Goal: Information Seeking & Learning: Check status

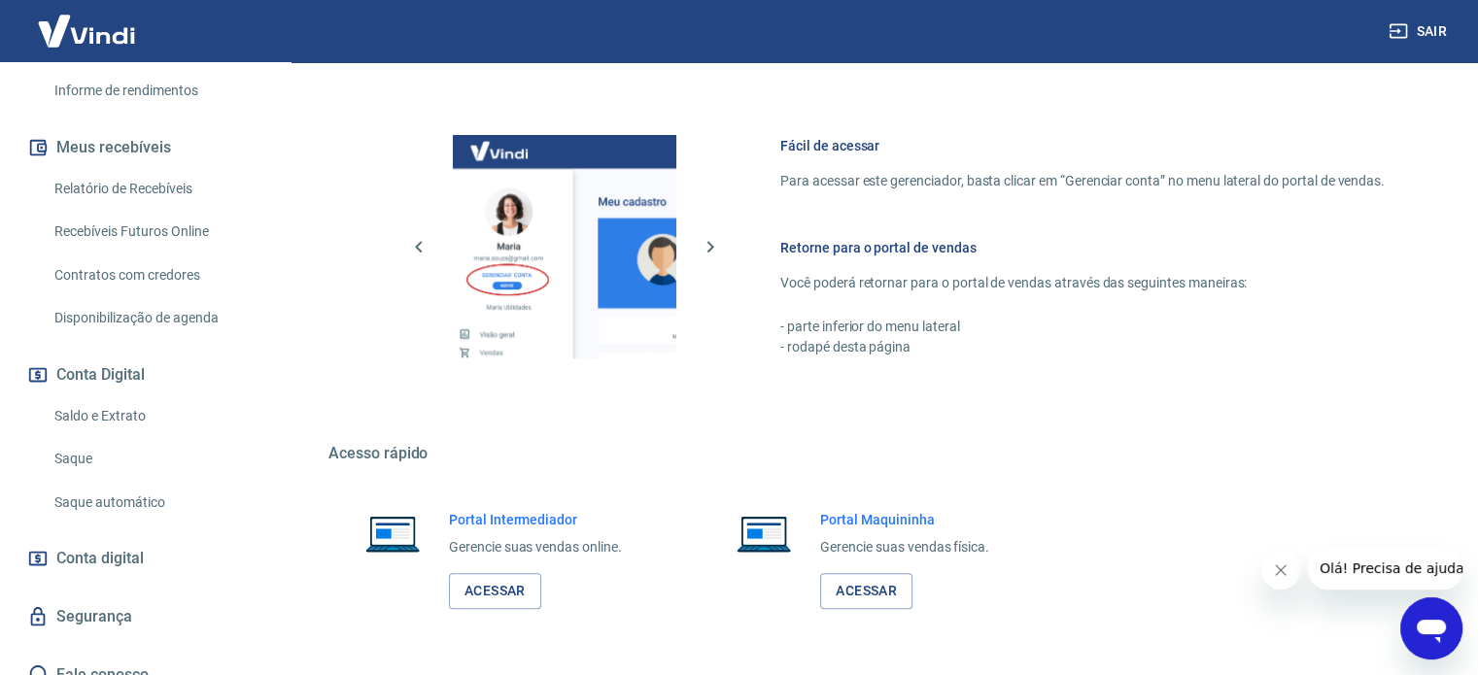
scroll to position [1002, 0]
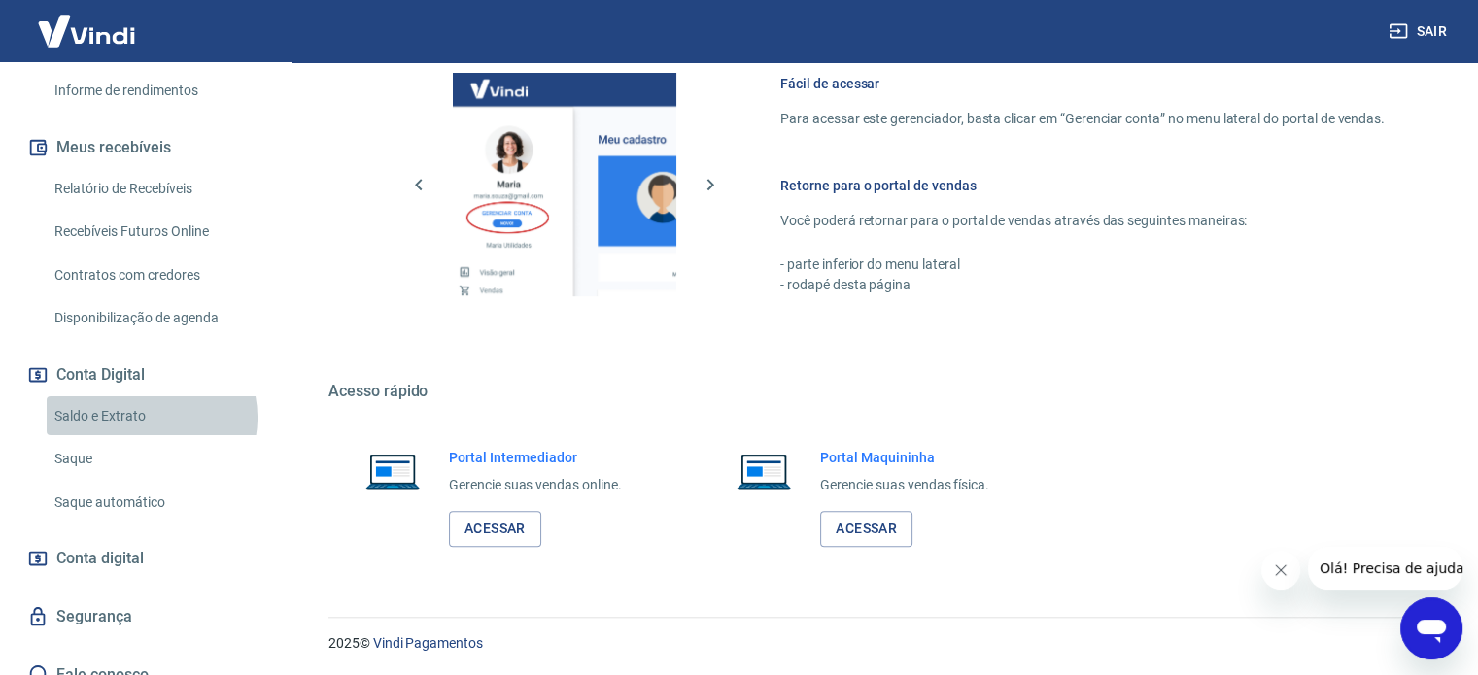
click at [151, 396] on link "Saldo e Extrato" at bounding box center [157, 416] width 221 height 40
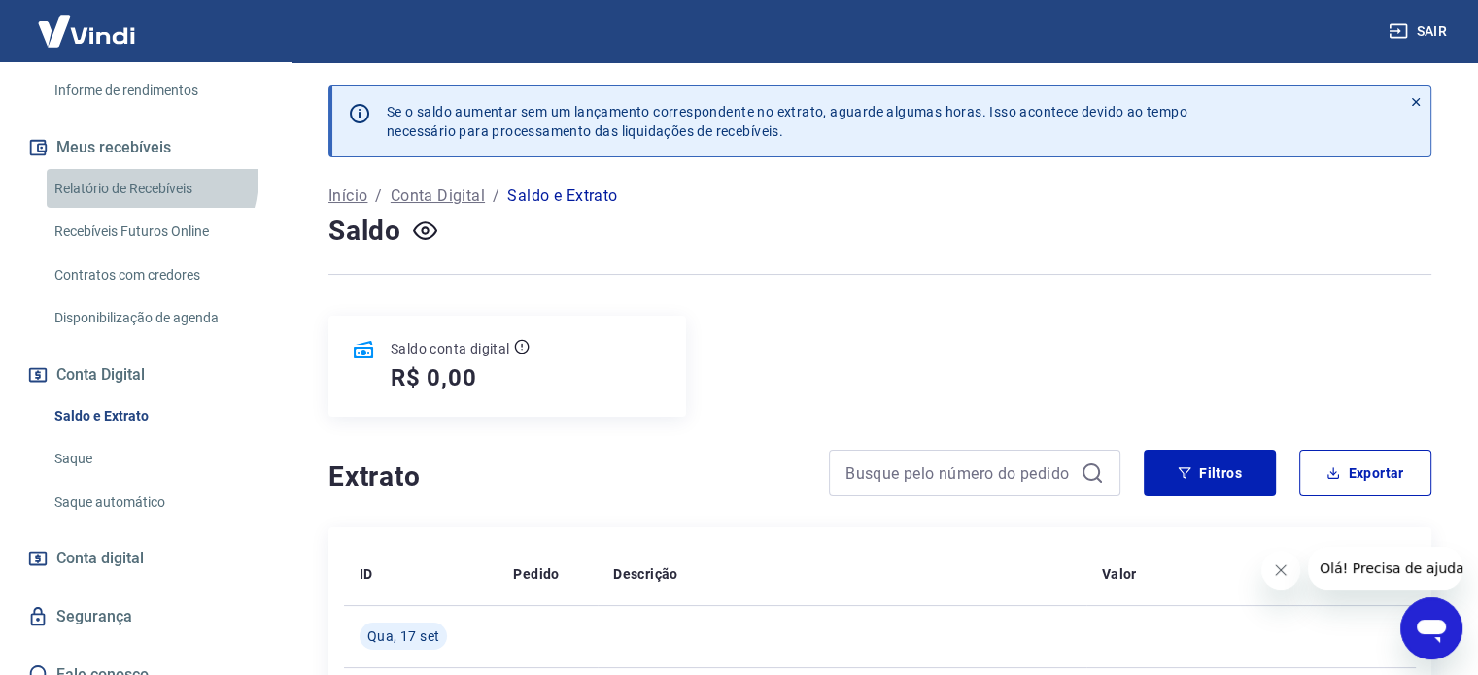
click at [147, 169] on link "Relatório de Recebíveis" at bounding box center [157, 189] width 221 height 40
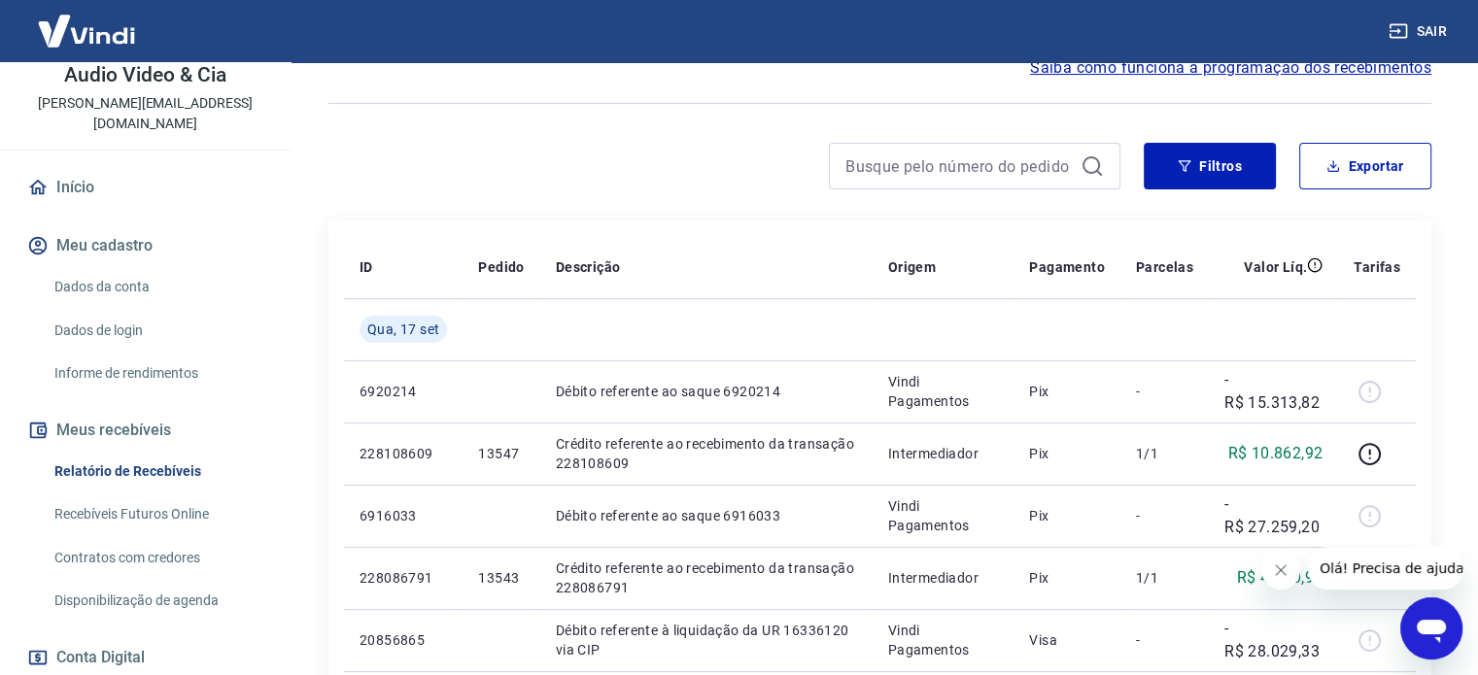
scroll to position [89, 0]
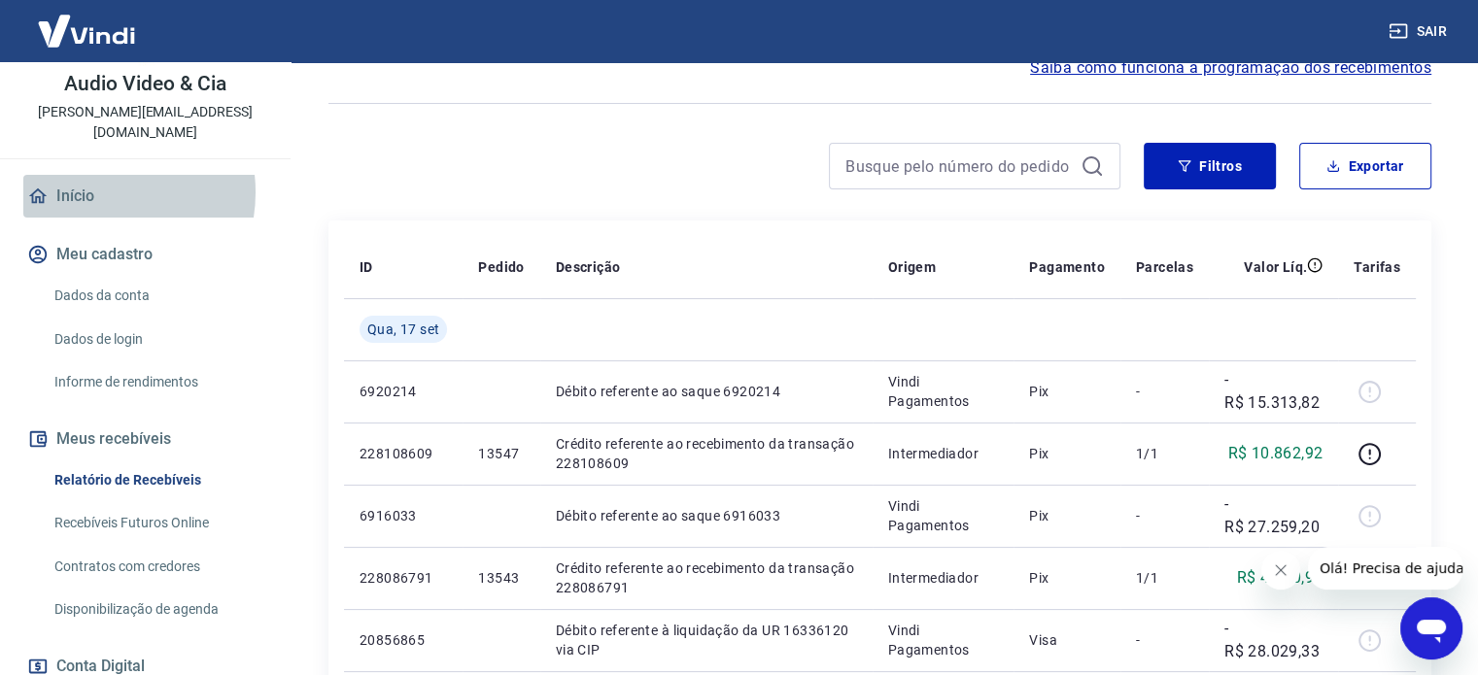
click at [91, 175] on link "Início" at bounding box center [145, 196] width 244 height 43
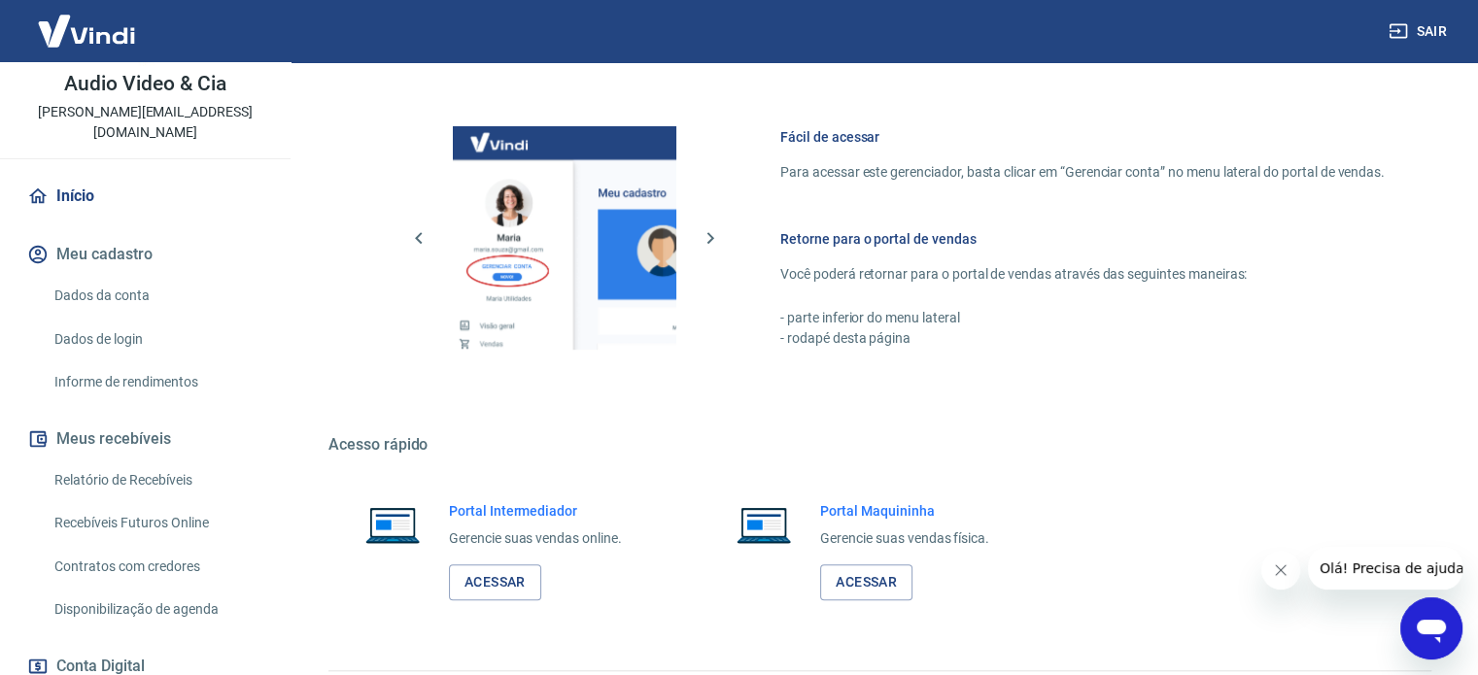
scroll to position [1002, 0]
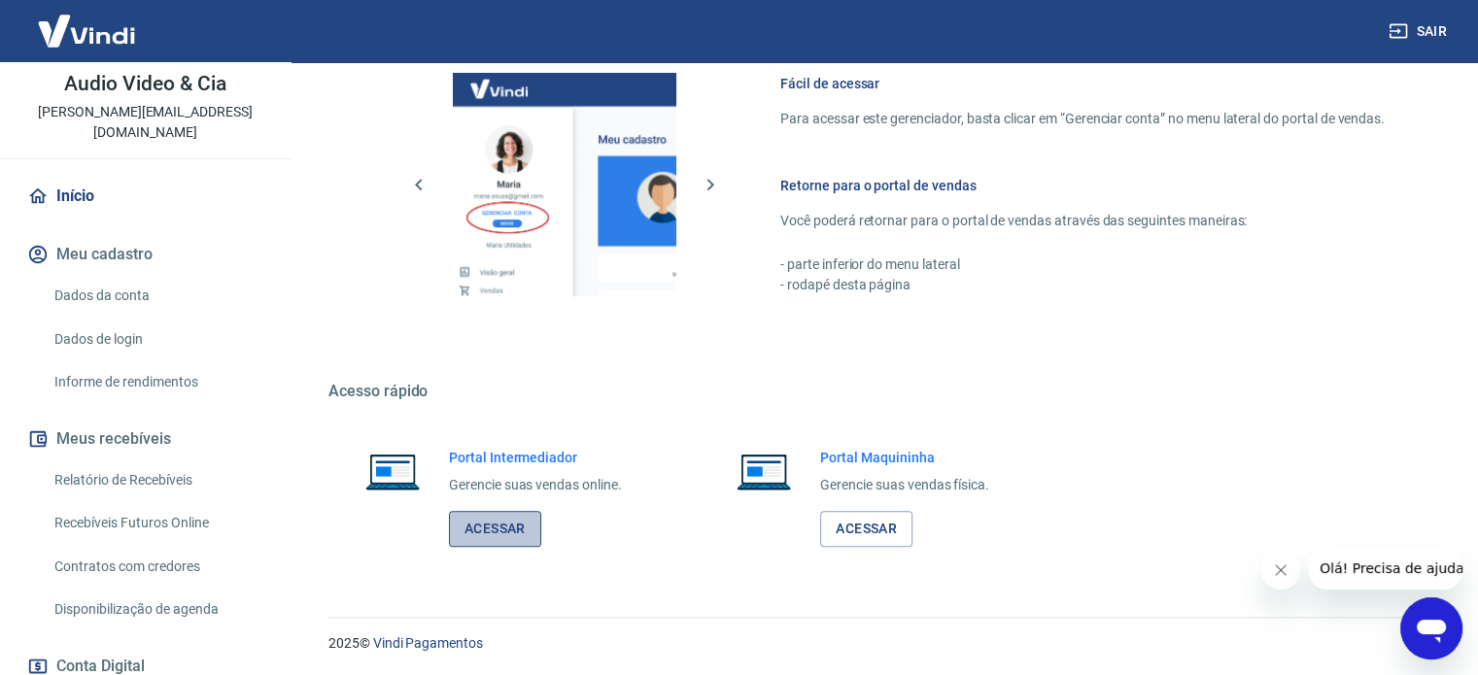
click at [482, 528] on link "Acessar" at bounding box center [495, 529] width 92 height 36
